Goal: Task Accomplishment & Management: Manage account settings

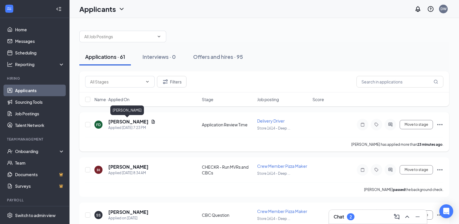
click at [121, 119] on h5 "[PERSON_NAME]" at bounding box center [128, 121] width 40 height 6
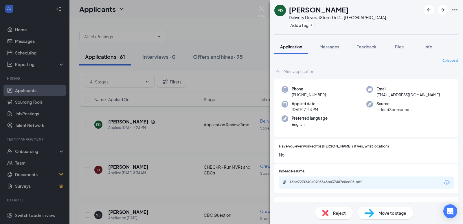
click at [375, 213] on div "Move to stage" at bounding box center [386, 213] width 56 height 13
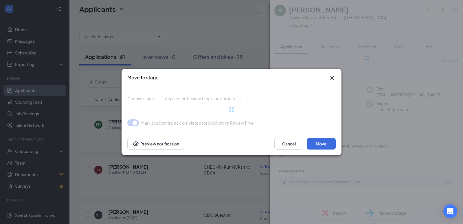
type input "Phone Interview Guide (next stage)"
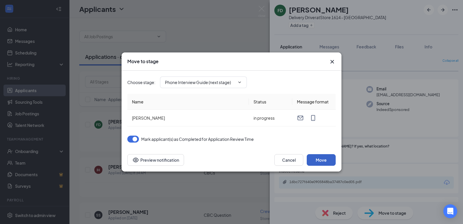
click at [321, 160] on button "Move" at bounding box center [321, 160] width 29 height 12
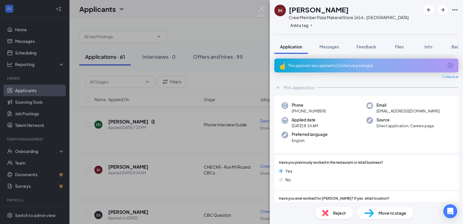
click at [168, 132] on div "IH [PERSON_NAME] Crew Member Pizza Maker at Store 1614 - Deep Creek Add a tag A…" at bounding box center [231, 112] width 463 height 224
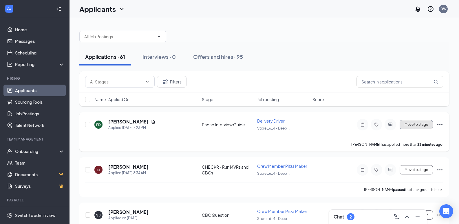
click at [416, 124] on button "Move to stage" at bounding box center [416, 124] width 33 height 9
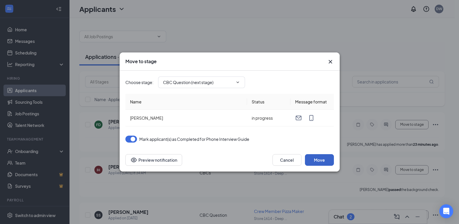
click at [319, 157] on button "Move" at bounding box center [319, 160] width 29 height 12
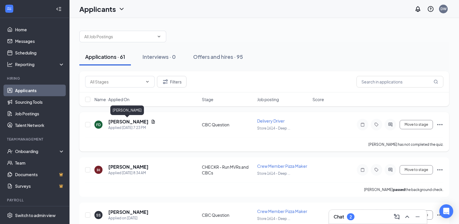
click at [127, 123] on h5 "[PERSON_NAME]" at bounding box center [128, 121] width 40 height 6
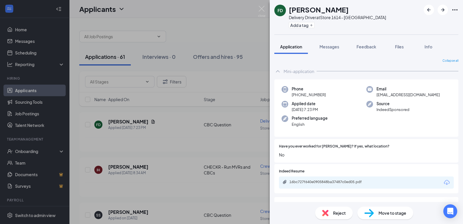
click at [171, 141] on div "FD [PERSON_NAME] Delivery Driver at Store 1614 - Deep Creek Add a tag Applicati…" at bounding box center [231, 112] width 463 height 224
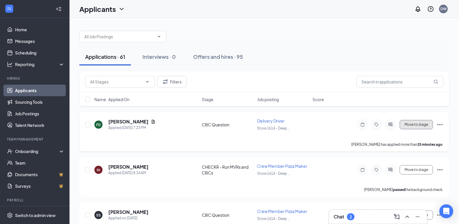
click at [418, 124] on button "Move to stage" at bounding box center [416, 124] width 33 height 9
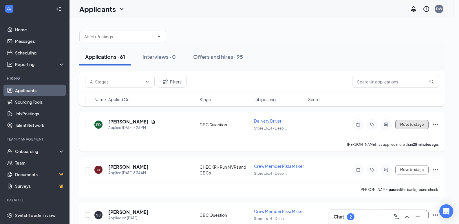
type input "CHECKR - Run MVRs and CBCs (next stage)"
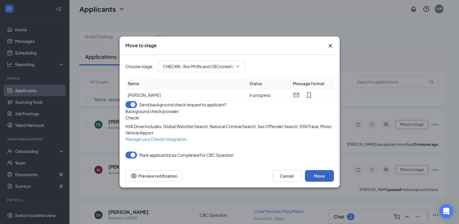
click at [317, 182] on button "Move" at bounding box center [319, 176] width 29 height 12
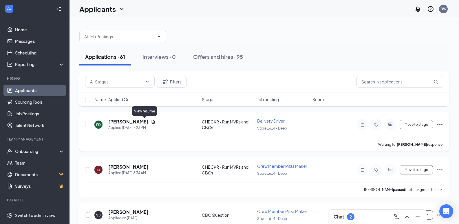
click at [152, 122] on icon "Document" at bounding box center [153, 122] width 3 height 4
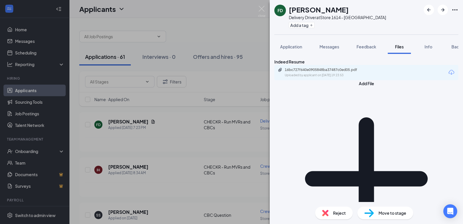
click at [382, 80] on div "16bc727f640e0905848ba37487c0ed05.pdf Uploaded by applicant on [DATE] 19:23:53" at bounding box center [367, 72] width 184 height 15
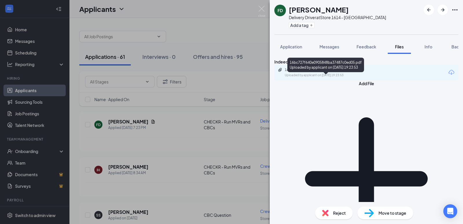
click at [305, 78] on div "16bc727f640e0905848ba37487c0ed05.pdf Uploaded by applicant on [DATE] 19:23:53" at bounding box center [325, 72] width 94 height 10
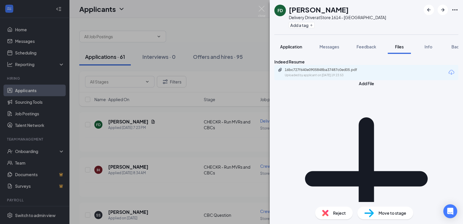
click at [292, 45] on span "Application" at bounding box center [291, 46] width 22 height 5
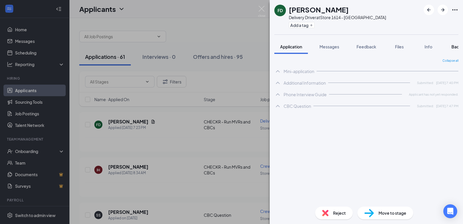
click at [452, 46] on button "Background" at bounding box center [463, 46] width 35 height 14
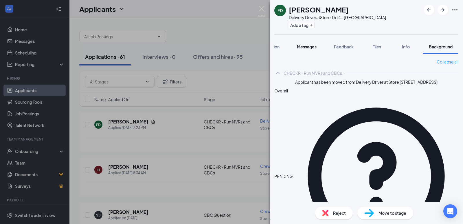
click at [309, 47] on span "Messages" at bounding box center [307, 46] width 20 height 5
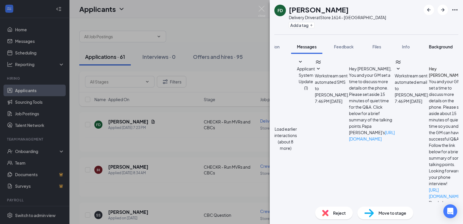
scroll to position [148, 0]
click at [439, 47] on span "Background" at bounding box center [441, 46] width 24 height 5
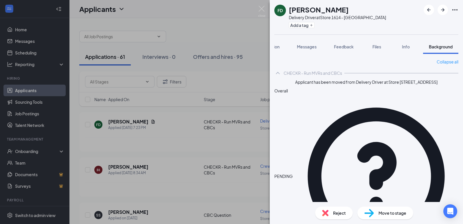
drag, startPoint x: 309, startPoint y: 46, endPoint x: 463, endPoint y: 57, distance: 155.0
click at [309, 47] on span "Messages" at bounding box center [307, 46] width 20 height 5
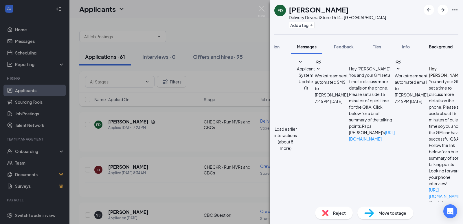
scroll to position [148, 0]
click at [436, 46] on span "Background" at bounding box center [441, 46] width 24 height 5
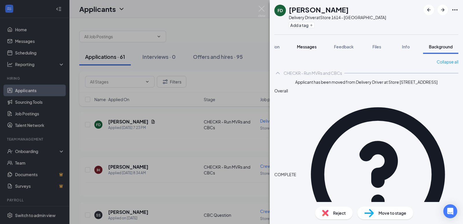
click at [302, 48] on span "Messages" at bounding box center [307, 46] width 20 height 5
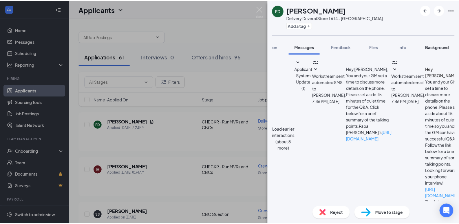
scroll to position [148, 0]
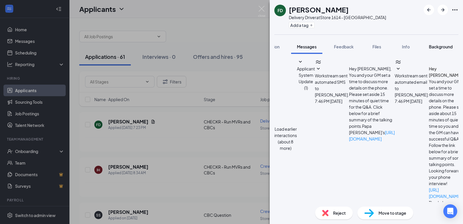
click at [437, 46] on span "Background" at bounding box center [441, 46] width 24 height 5
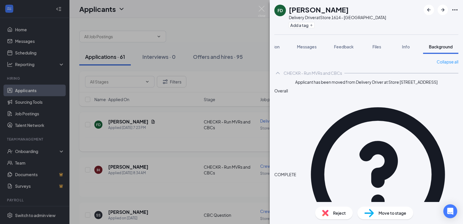
click at [98, 149] on div "FD [PERSON_NAME] Delivery Driver at Store 1614 - [GEOGRAPHIC_DATA] Add a tag Ap…" at bounding box center [231, 112] width 463 height 224
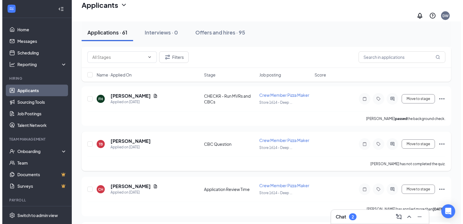
scroll to position [203, 0]
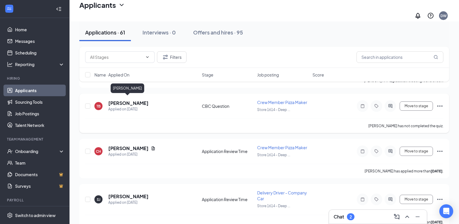
click at [123, 100] on h5 "[PERSON_NAME]" at bounding box center [128, 103] width 40 height 6
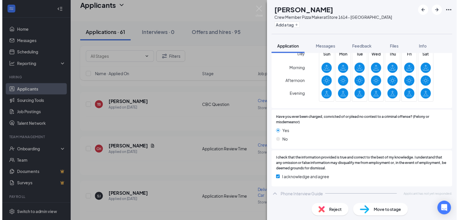
scroll to position [298, 0]
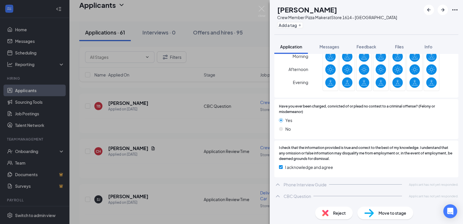
click at [158, 105] on div "TB [PERSON_NAME] Crew Member Pizza Maker at Store [STREET_ADDRESS] Add a tag Ap…" at bounding box center [231, 112] width 463 height 224
